Goal: Task Accomplishment & Management: Use online tool/utility

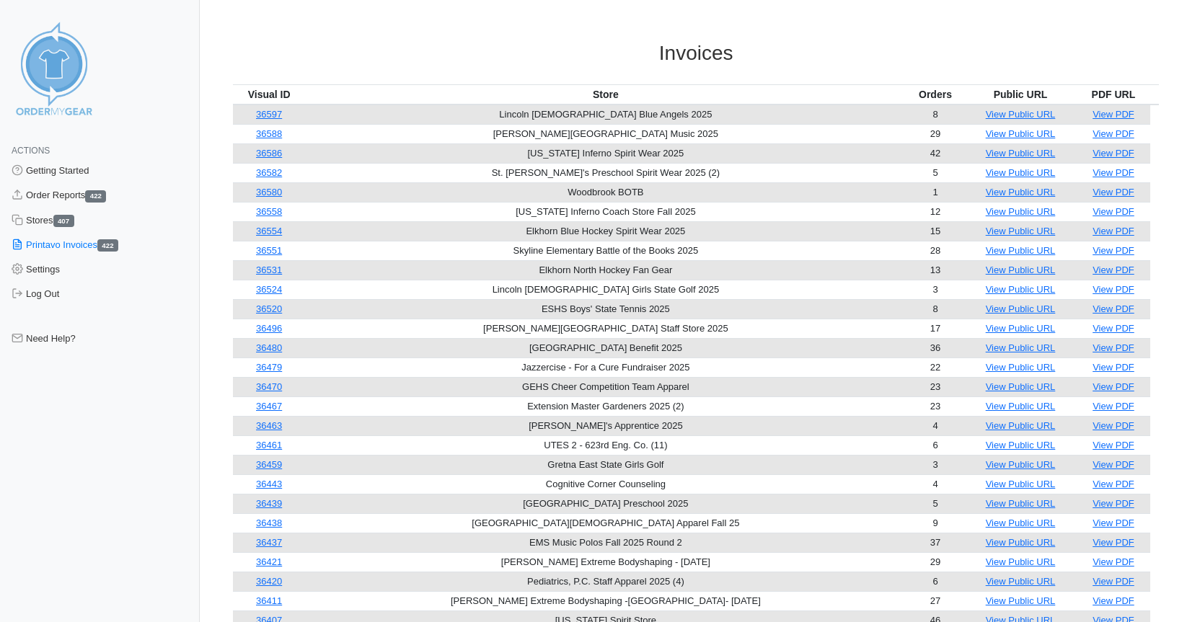
click at [936, 50] on h3 "Invoices" at bounding box center [696, 53] width 926 height 25
click at [55, 194] on link "Order Reports 422" at bounding box center [100, 195] width 200 height 25
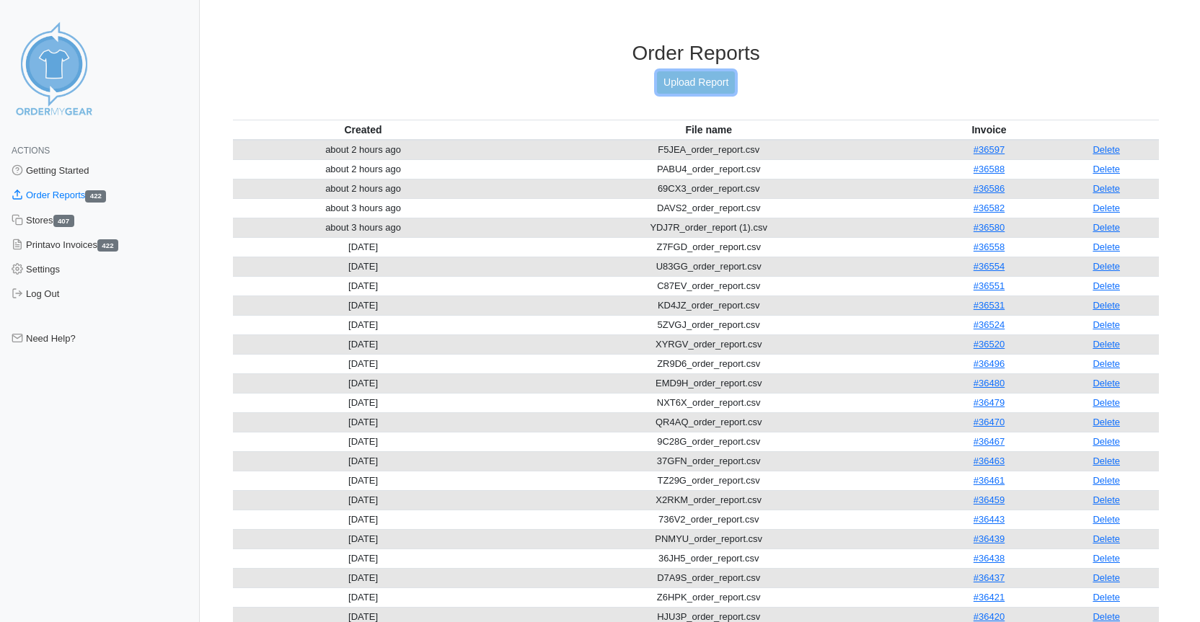
click at [690, 78] on link "Upload Report" at bounding box center [696, 82] width 78 height 22
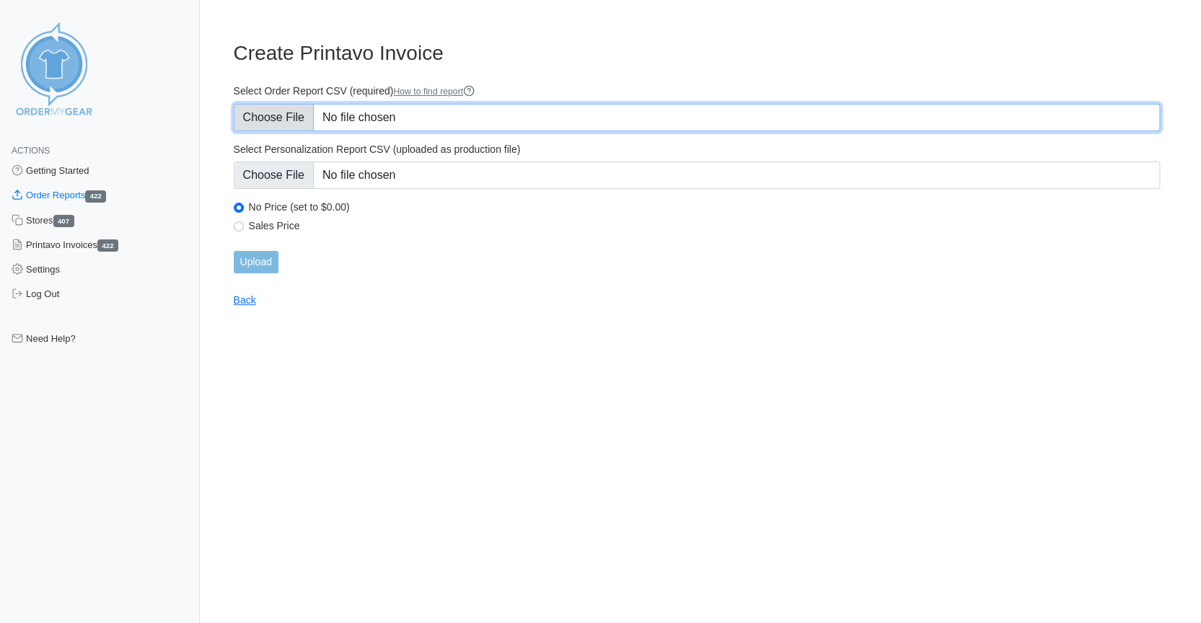
click at [280, 119] on input "Select Order Report CSV (required) How to find report" at bounding box center [697, 117] width 927 height 27
type input "C:\fakepath\E35R9_order_report.csv"
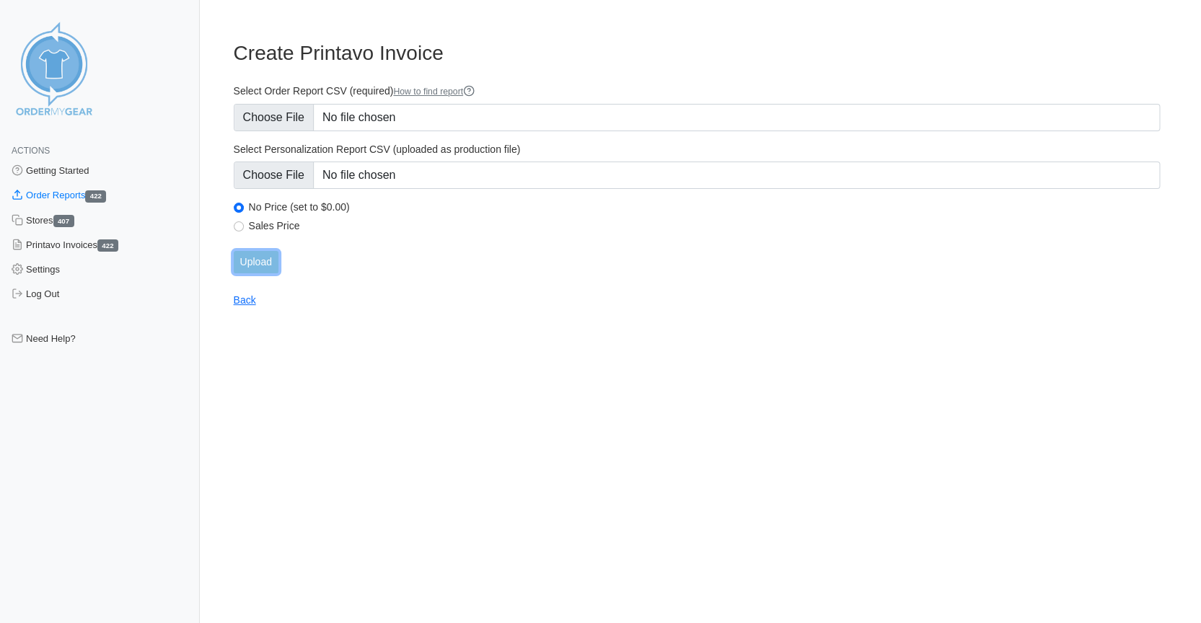
click at [253, 265] on input "Upload" at bounding box center [256, 262] width 45 height 22
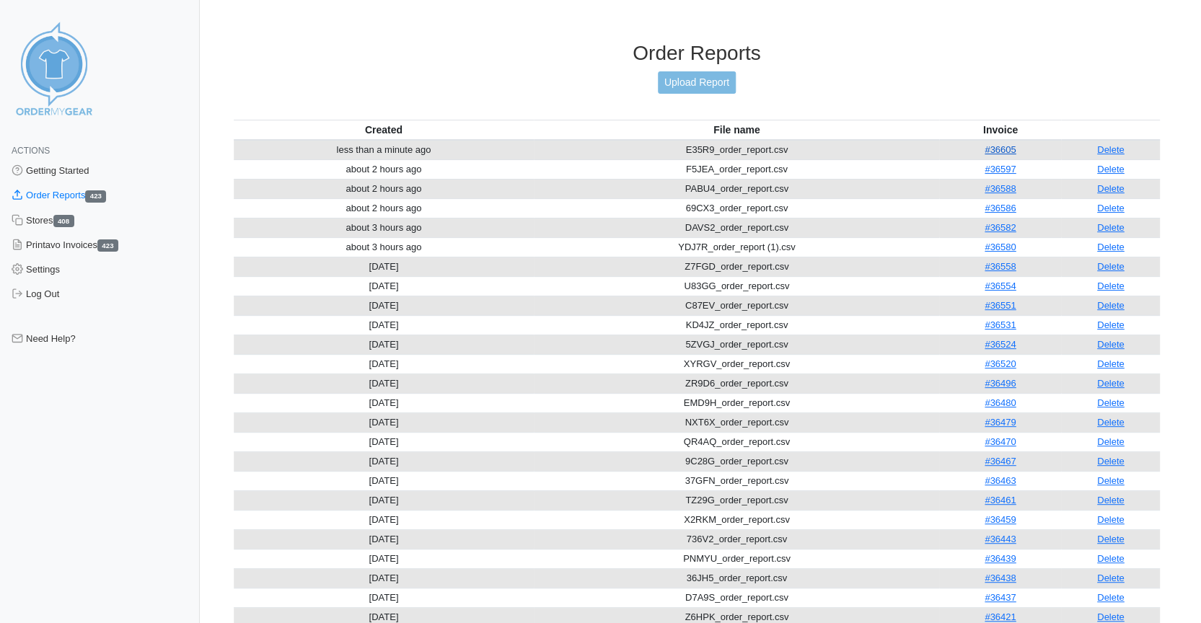
click at [1005, 144] on link "#36605" at bounding box center [999, 149] width 31 height 11
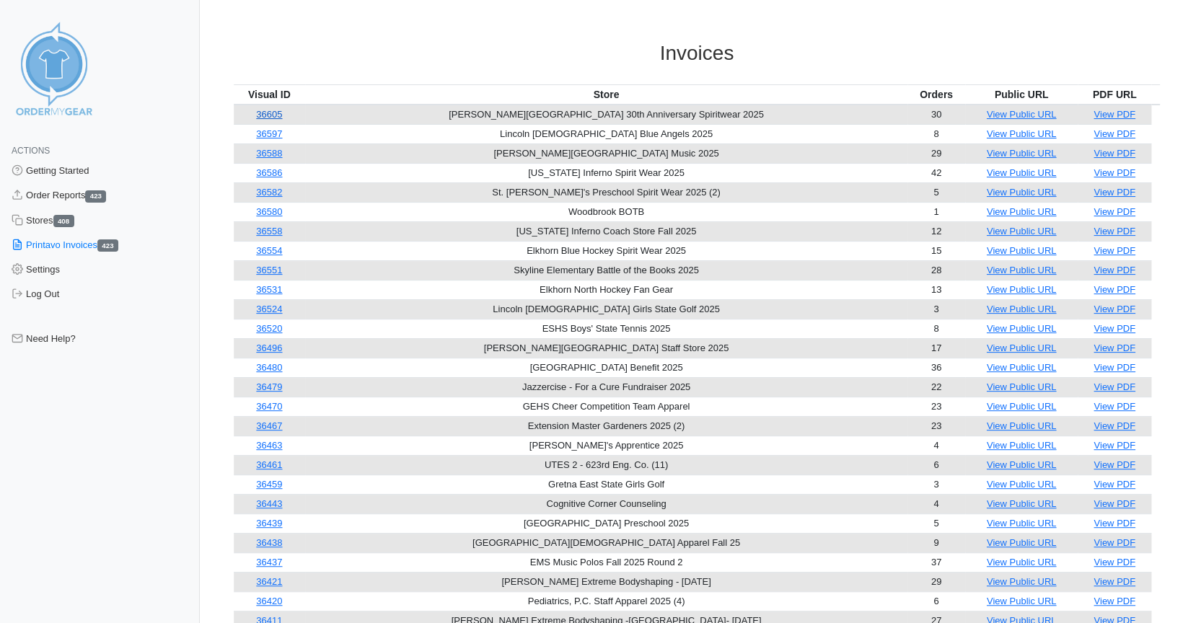
click at [275, 114] on link "36605" at bounding box center [269, 114] width 26 height 11
